Goal: Task Accomplishment & Management: Use online tool/utility

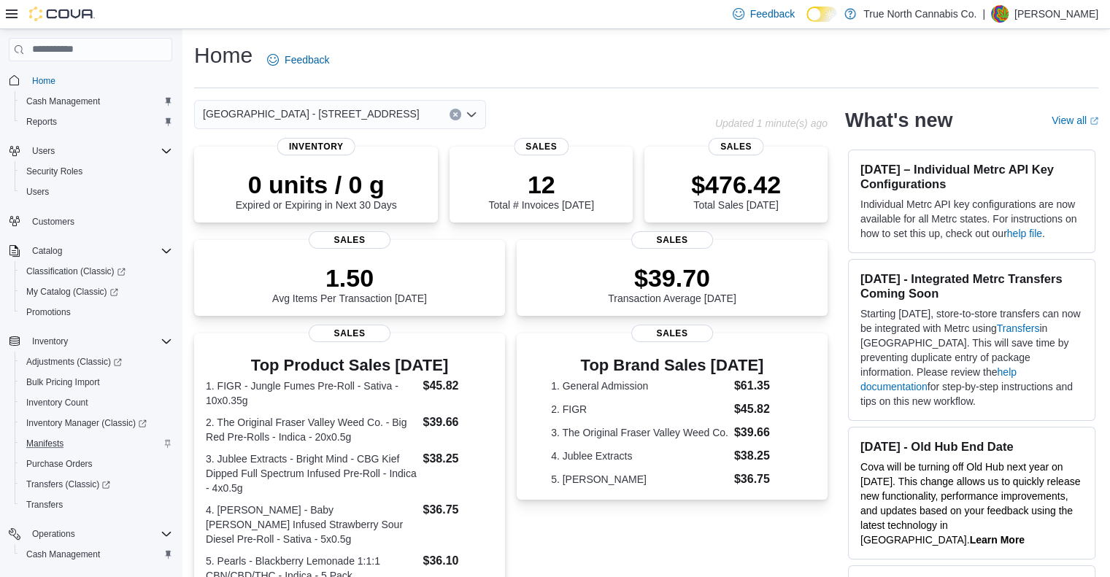
scroll to position [166, 0]
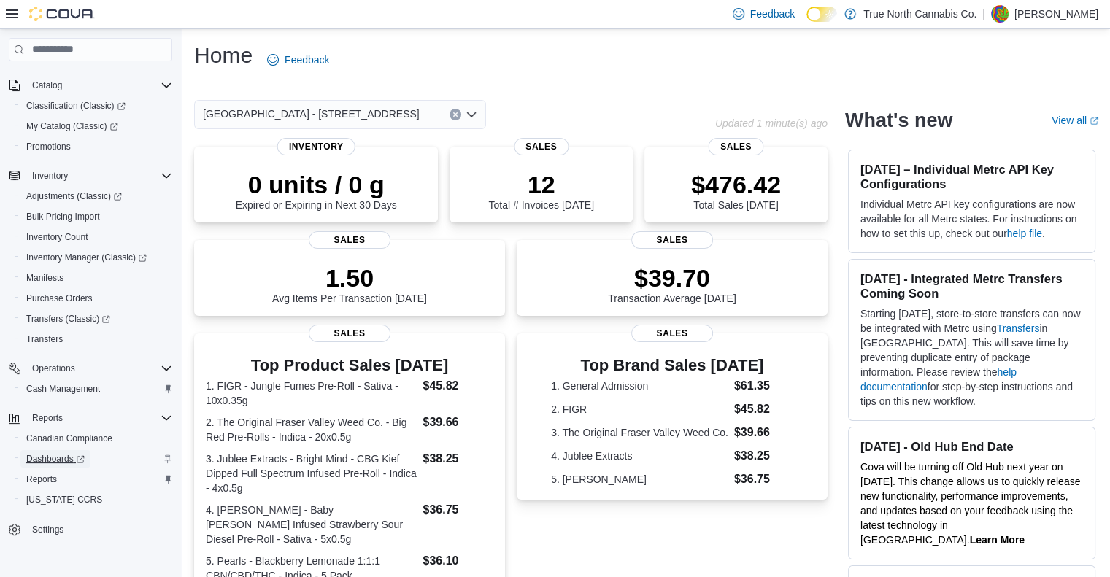
click at [55, 457] on span "Dashboards" at bounding box center [55, 459] width 58 height 12
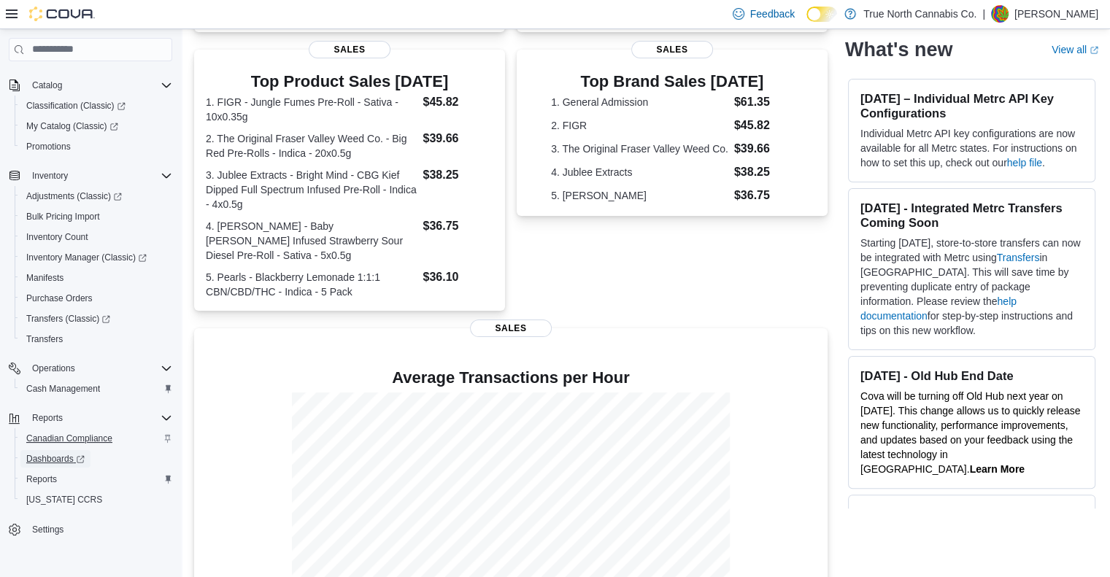
scroll to position [285, 0]
click at [42, 481] on span "Reports" at bounding box center [41, 479] width 31 height 12
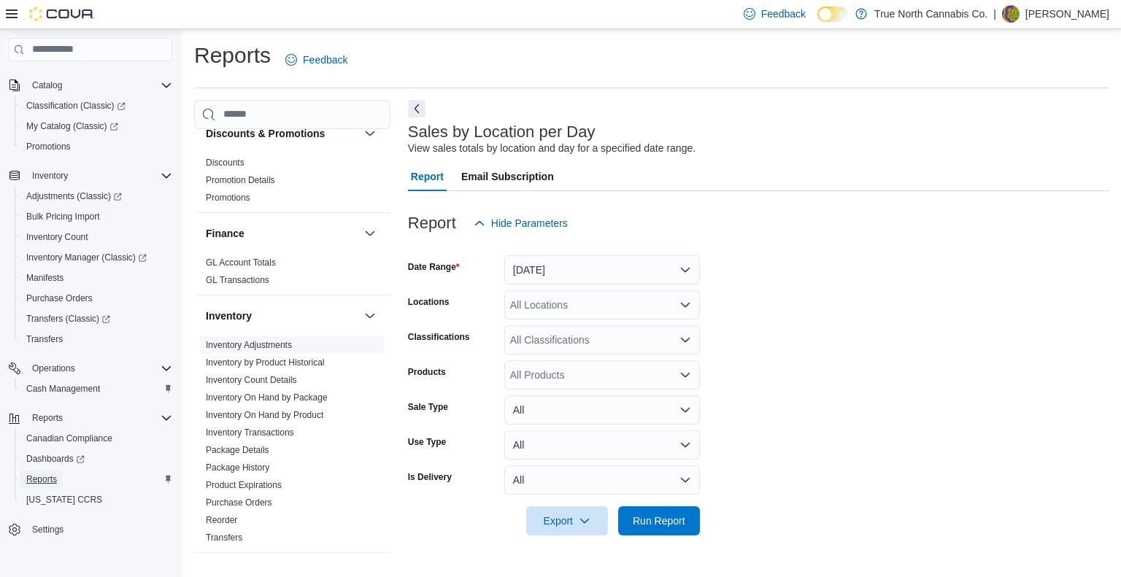
scroll to position [299, 0]
click at [271, 341] on link "Inventory Adjustments" at bounding box center [249, 344] width 86 height 10
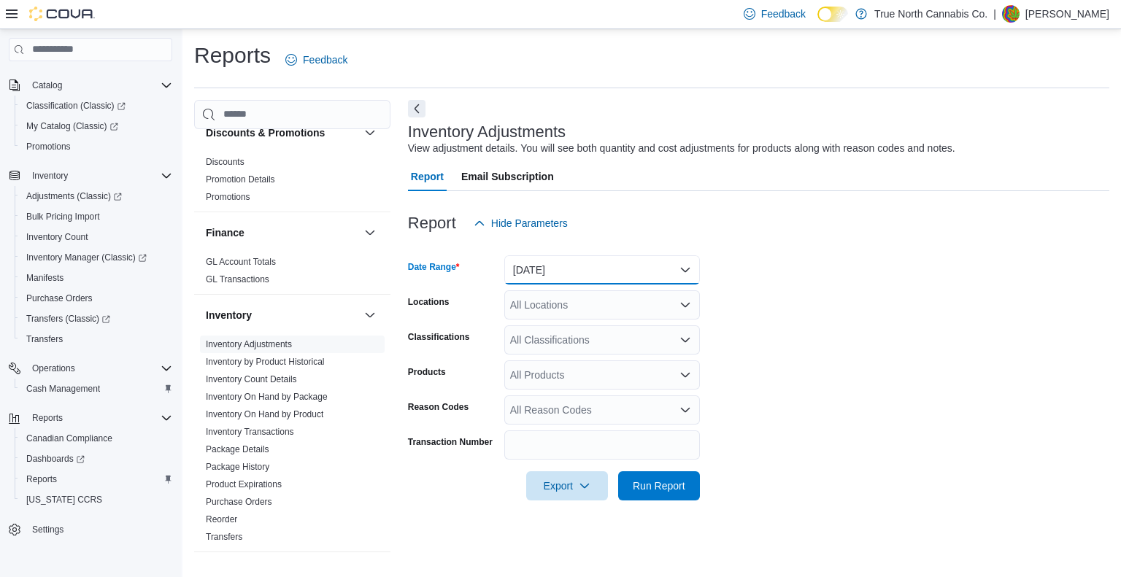
click at [592, 274] on button "[DATE]" at bounding box center [602, 269] width 196 height 29
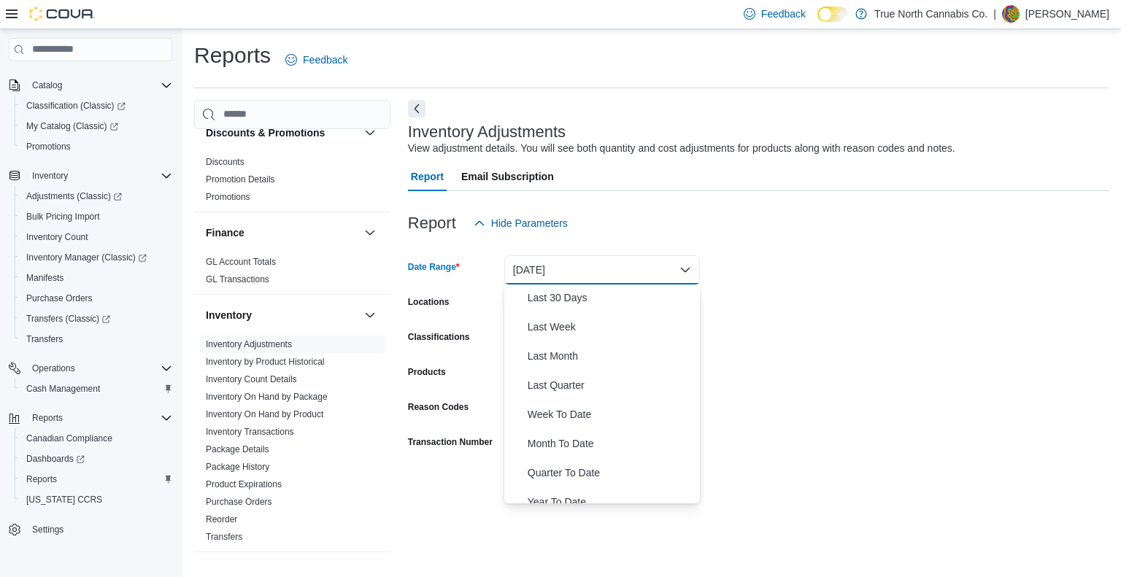
scroll to position [219, 0]
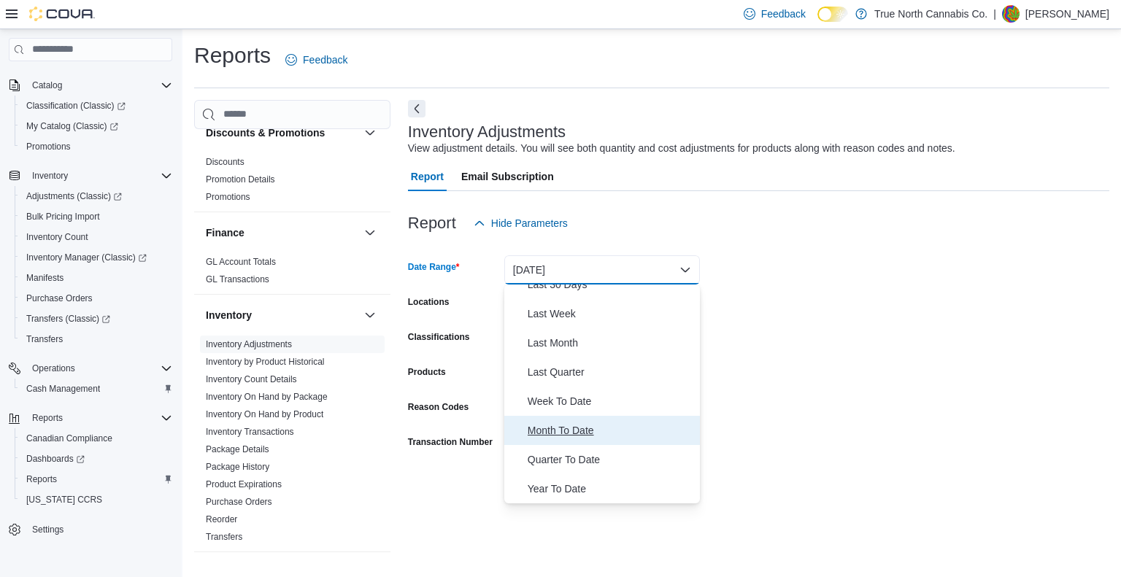
click at [573, 435] on span "Month To Date" at bounding box center [610, 431] width 166 height 18
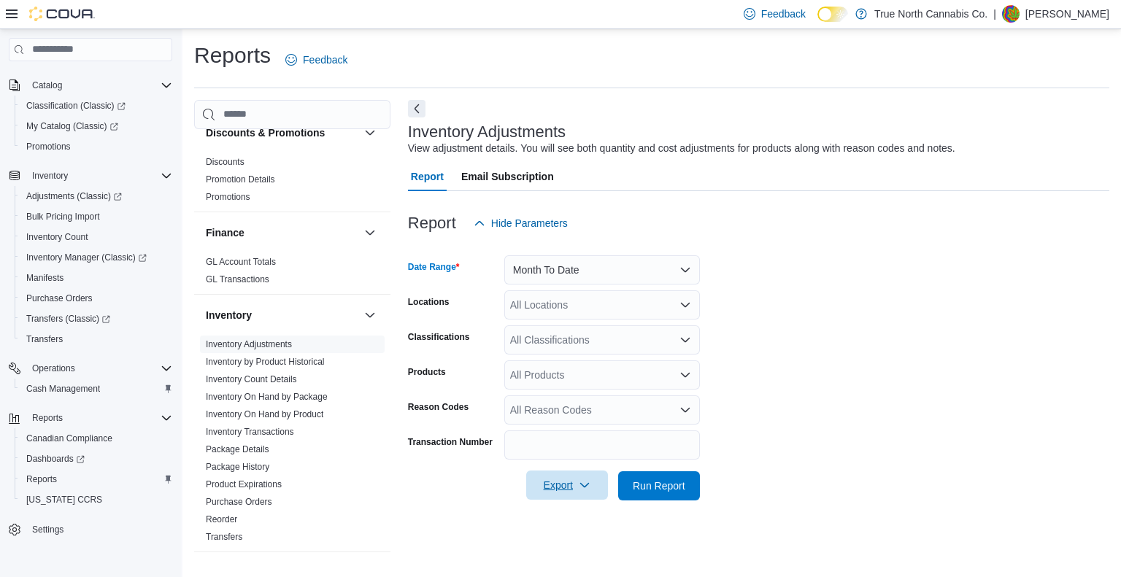
click at [576, 493] on span "Export" at bounding box center [567, 485] width 64 height 29
click at [565, 402] on span "Export to Excel" at bounding box center [569, 398] width 66 height 12
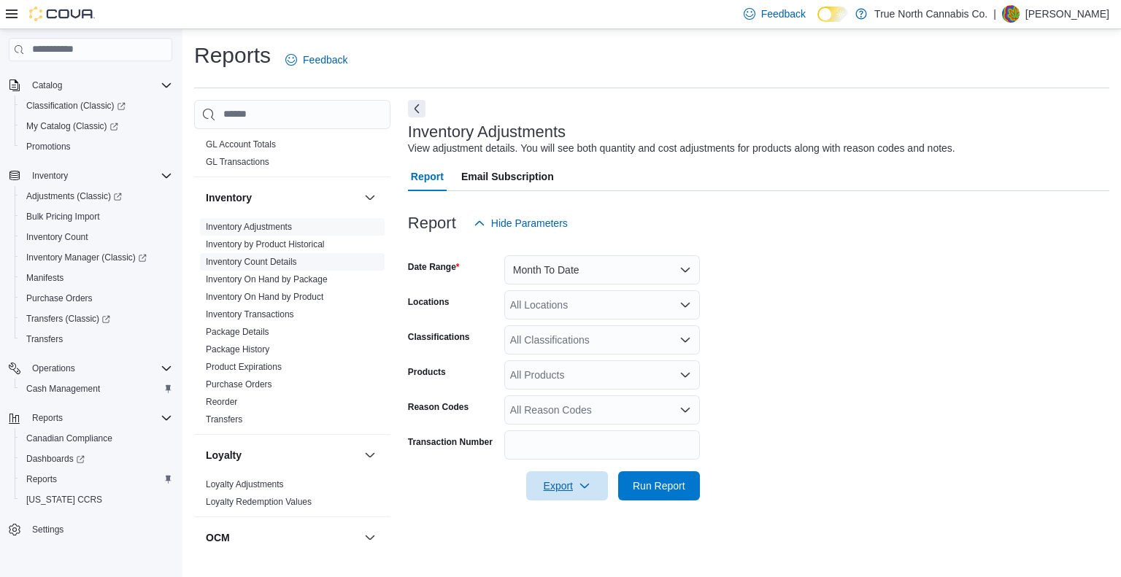
scroll to position [415, 0]
click at [273, 298] on link "Inventory On Hand by Product" at bounding box center [264, 298] width 117 height 10
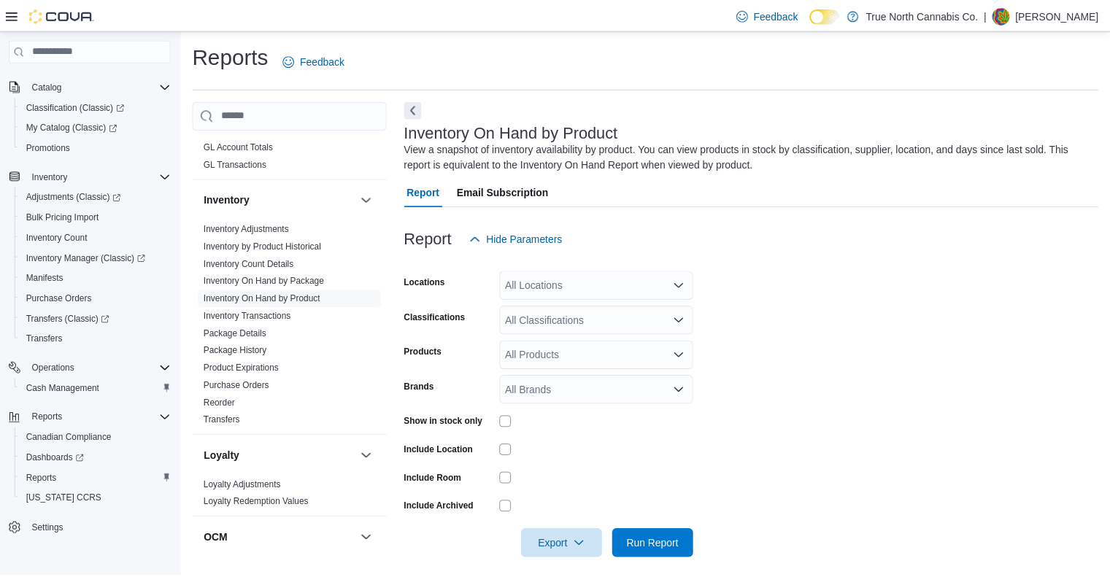
scroll to position [11, 0]
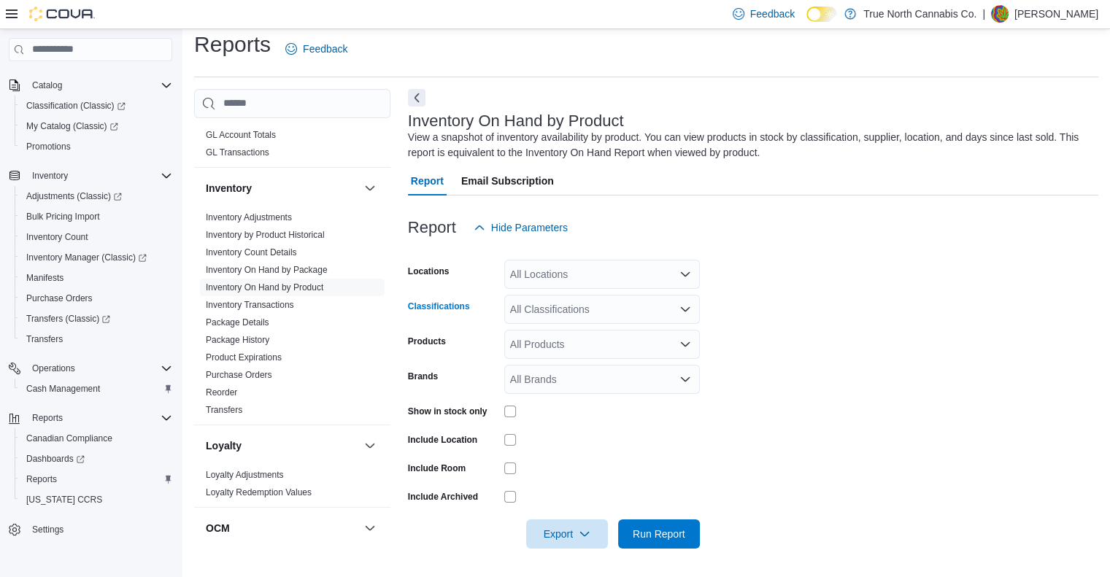
click at [604, 310] on div "All Classifications" at bounding box center [602, 309] width 196 height 29
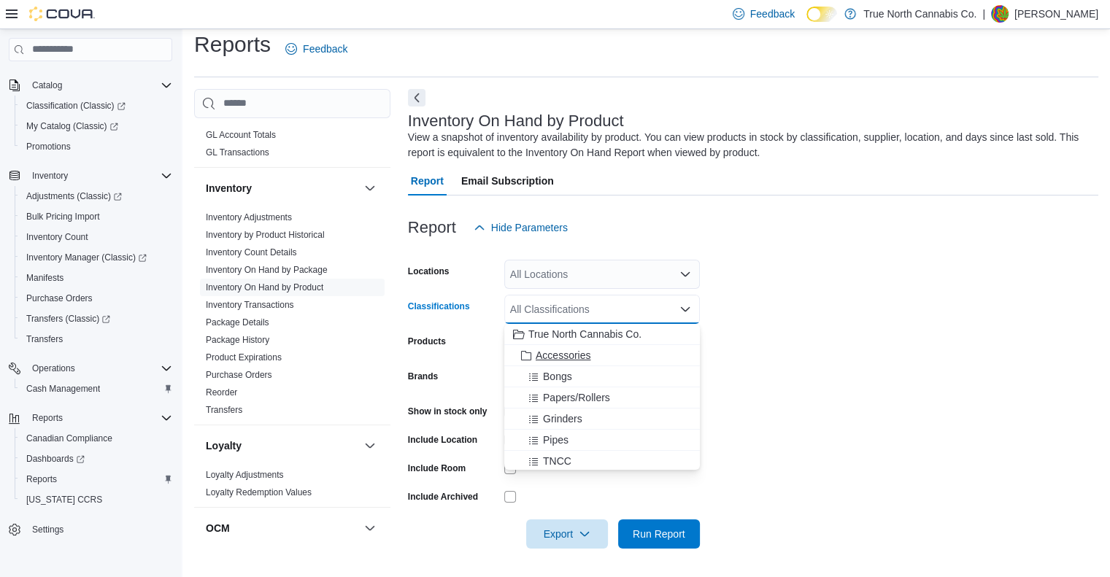
click at [565, 351] on span "Accessories" at bounding box center [562, 355] width 55 height 15
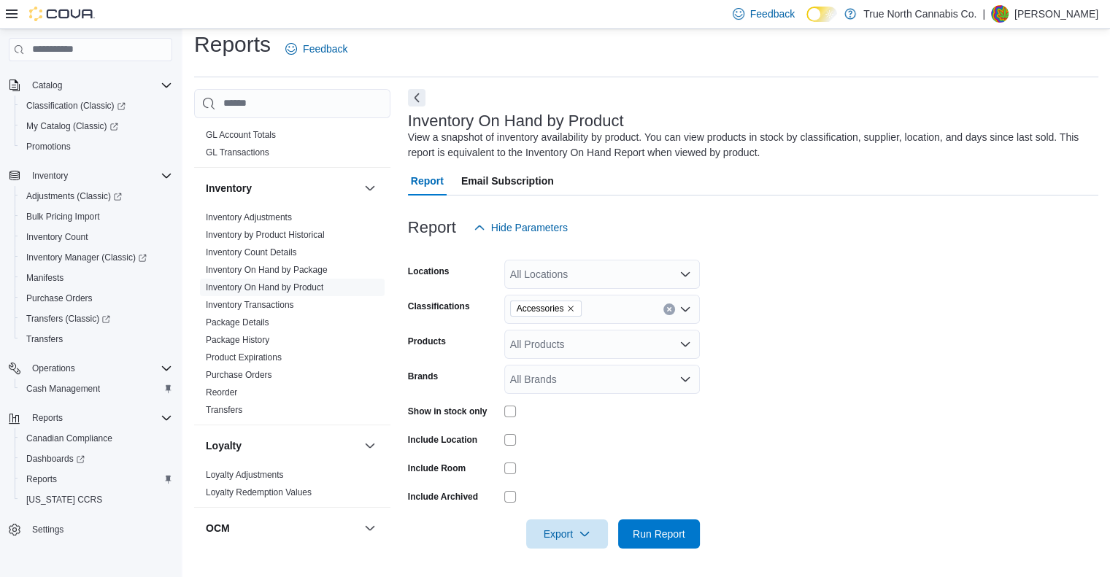
click at [735, 245] on div at bounding box center [753, 251] width 690 height 18
click at [575, 530] on span "Export" at bounding box center [567, 533] width 64 height 29
click at [568, 444] on span "Export to Excel" at bounding box center [569, 447] width 66 height 12
click at [812, 452] on form "Locations All Locations Classifications Accessories Products All Products Brand…" at bounding box center [753, 395] width 690 height 306
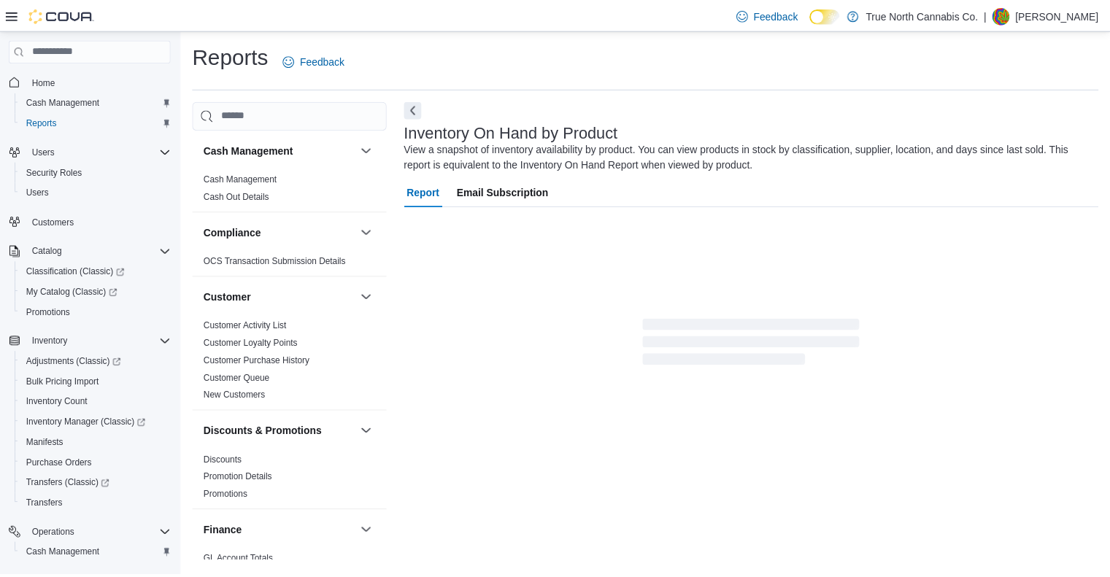
scroll to position [11, 0]
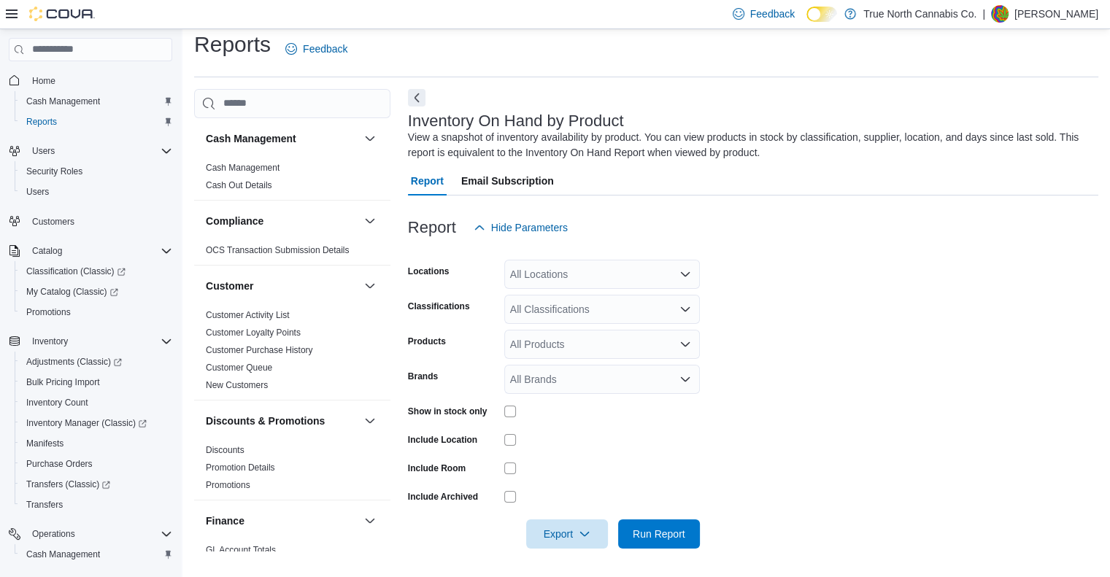
click at [953, 23] on div "Feedback Dark Mode True North Cannabis Co. | Dave Coleman" at bounding box center [912, 13] width 371 height 29
click at [1045, 23] on div "Feedback Dark Mode True North Cannabis Co. | Dave Coleman" at bounding box center [912, 13] width 371 height 29
click at [1056, 15] on p "[PERSON_NAME]" at bounding box center [1056, 14] width 84 height 18
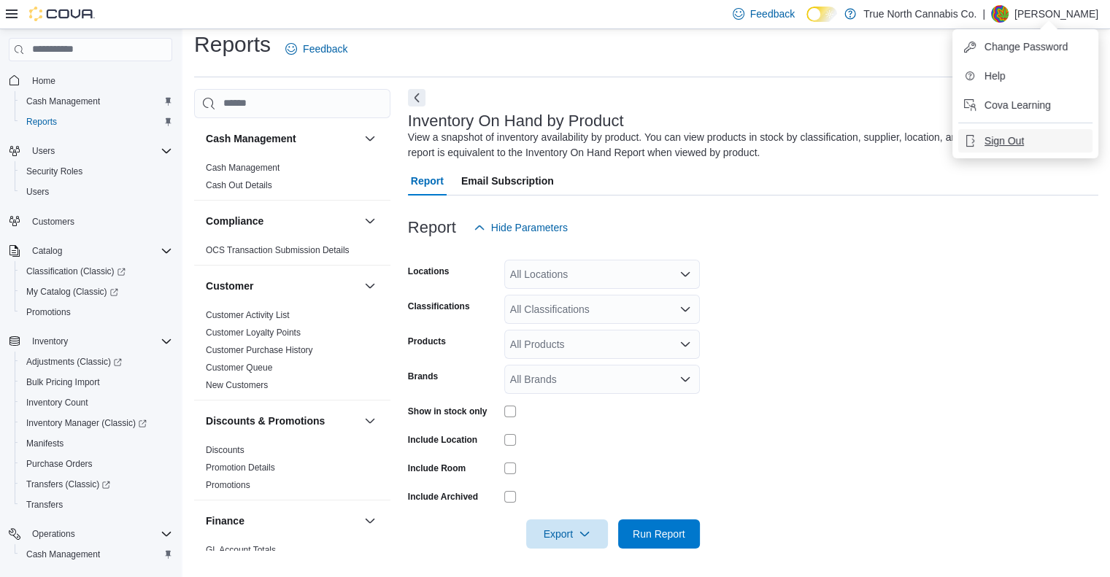
click at [1001, 146] on span "Sign Out" at bounding box center [1003, 141] width 39 height 15
